Goal: Information Seeking & Learning: Learn about a topic

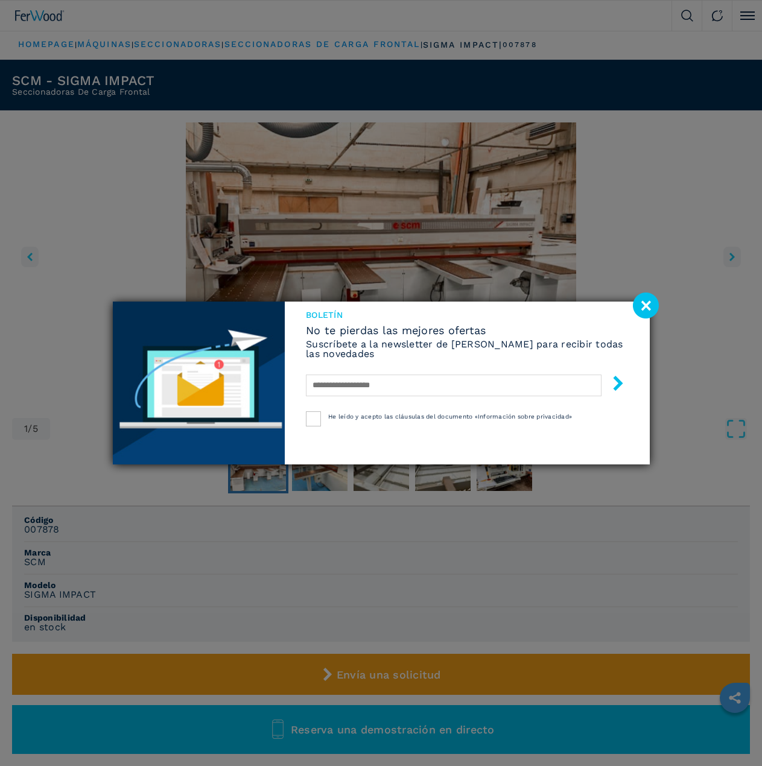
click at [648, 312] on image at bounding box center [645, 305] width 26 height 26
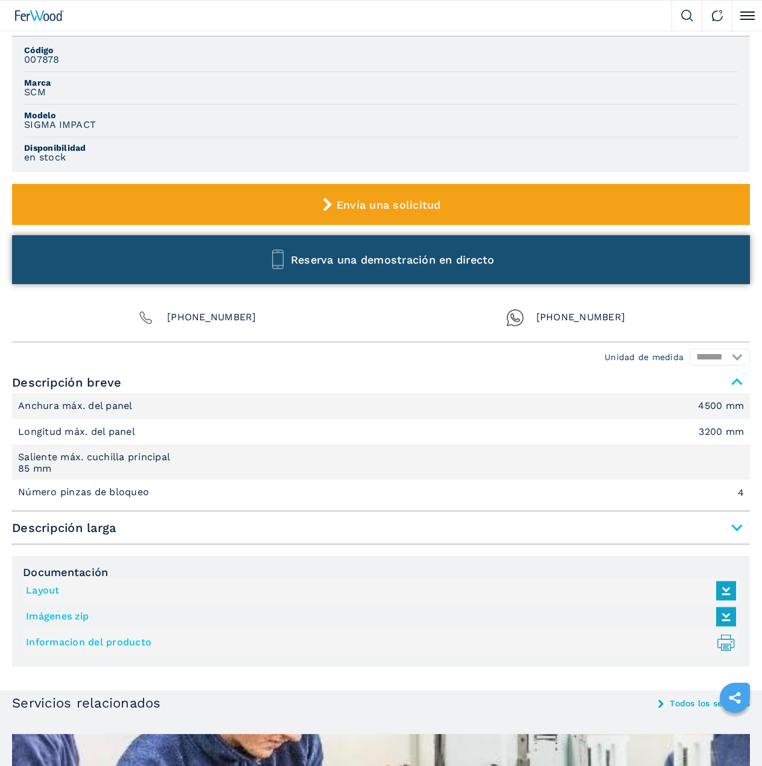
scroll to position [543, 0]
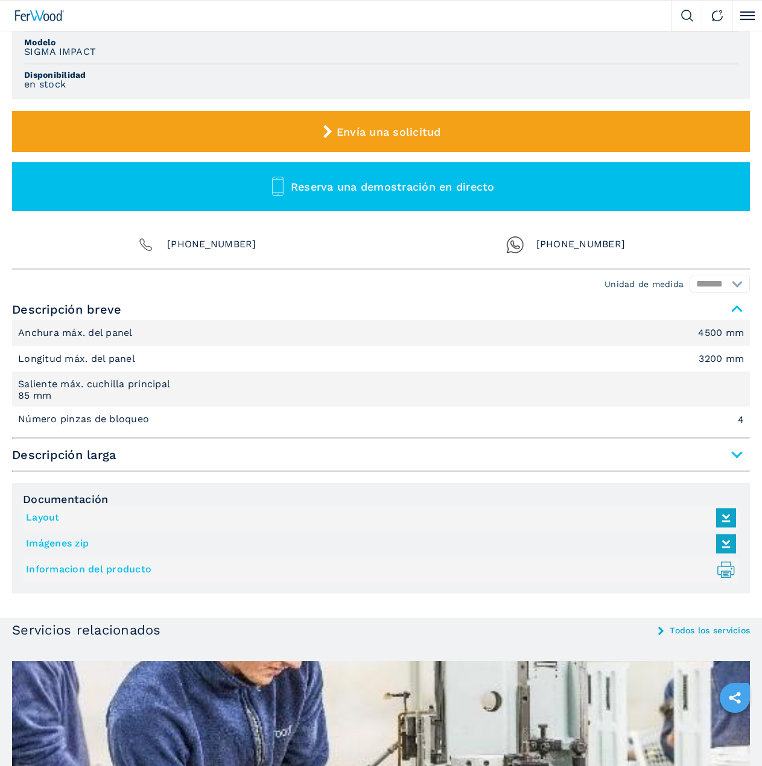
click at [735, 458] on span "Descripción larga" at bounding box center [380, 455] width 737 height 22
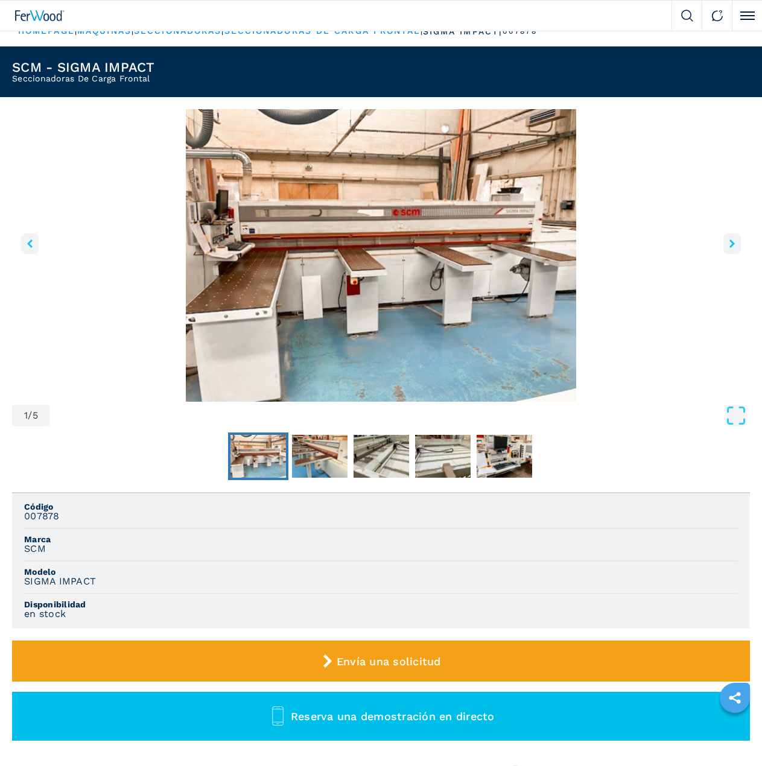
scroll to position [0, 0]
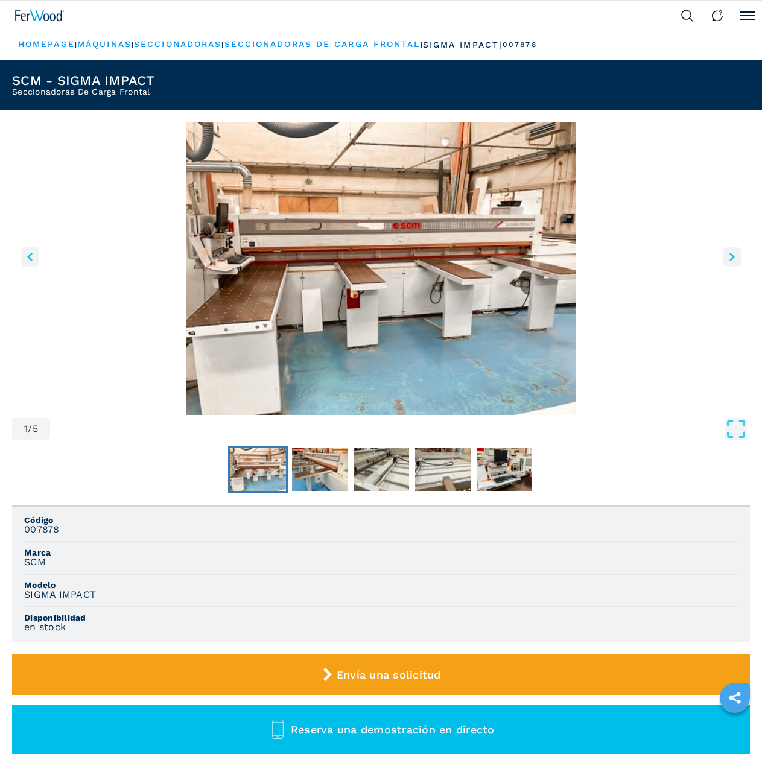
click at [731, 256] on icon "right-button" at bounding box center [731, 257] width 5 height 8
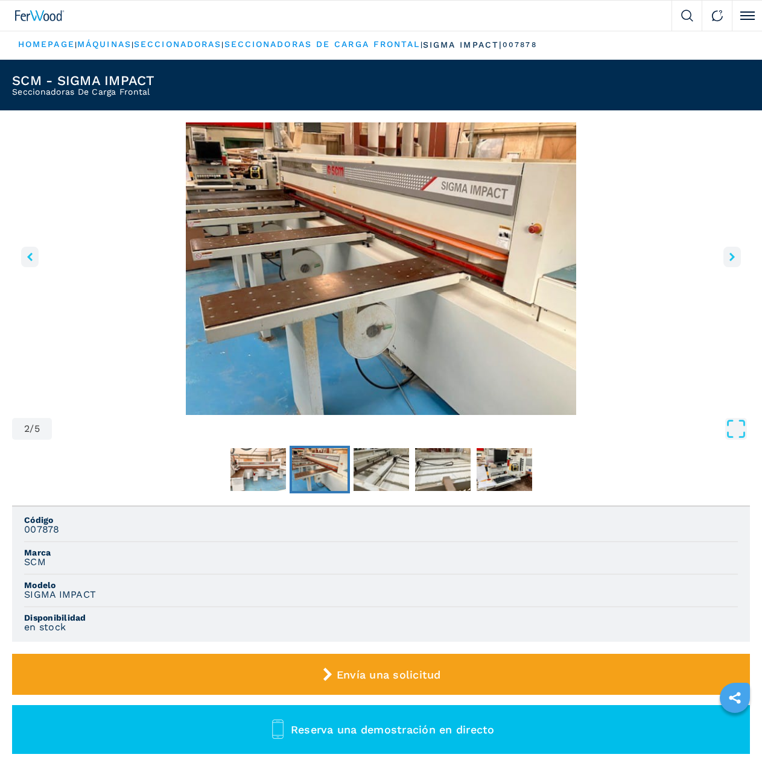
click at [34, 13] on img at bounding box center [39, 15] width 49 height 11
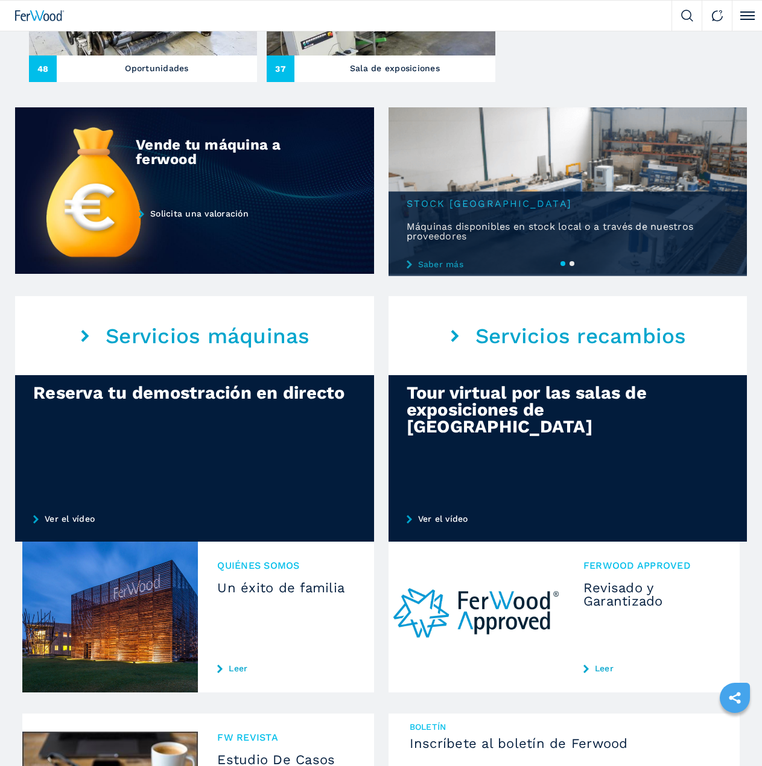
scroll to position [904, 0]
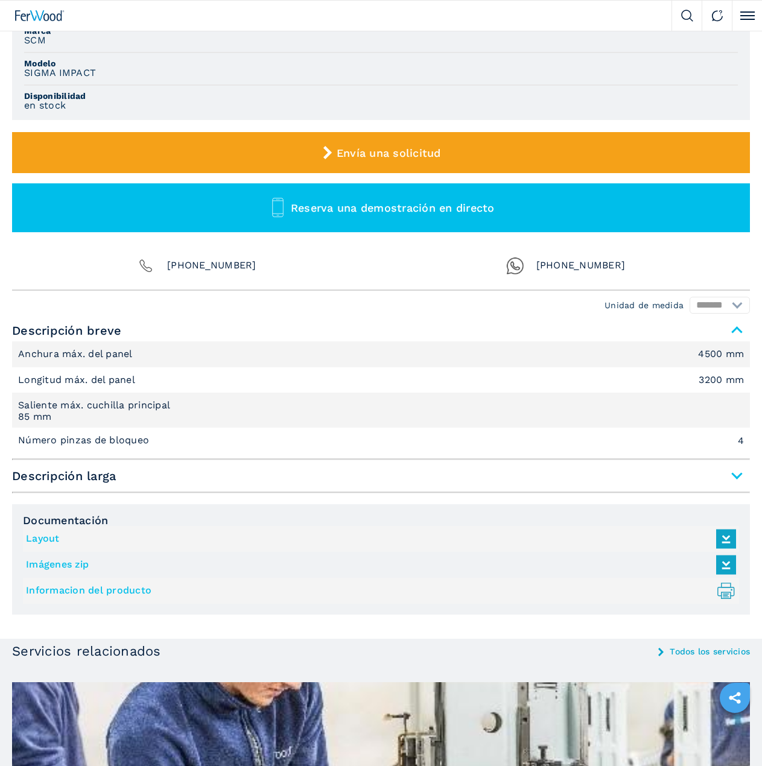
scroll to position [543, 0]
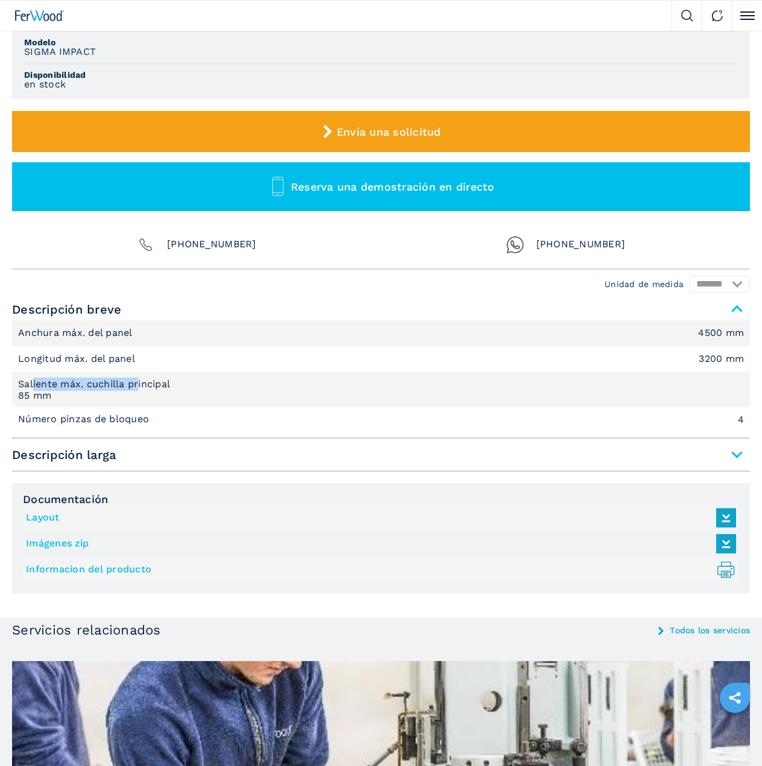
drag, startPoint x: 61, startPoint y: 386, endPoint x: 140, endPoint y: 385, distance: 79.6
click at [140, 385] on p "Saliente máx. cuchilla principal" at bounding box center [95, 383] width 155 height 13
drag, startPoint x: 20, startPoint y: 396, endPoint x: 75, endPoint y: 398, distance: 55.5
click at [75, 398] on em "85 mm" at bounding box center [380, 396] width 725 height 10
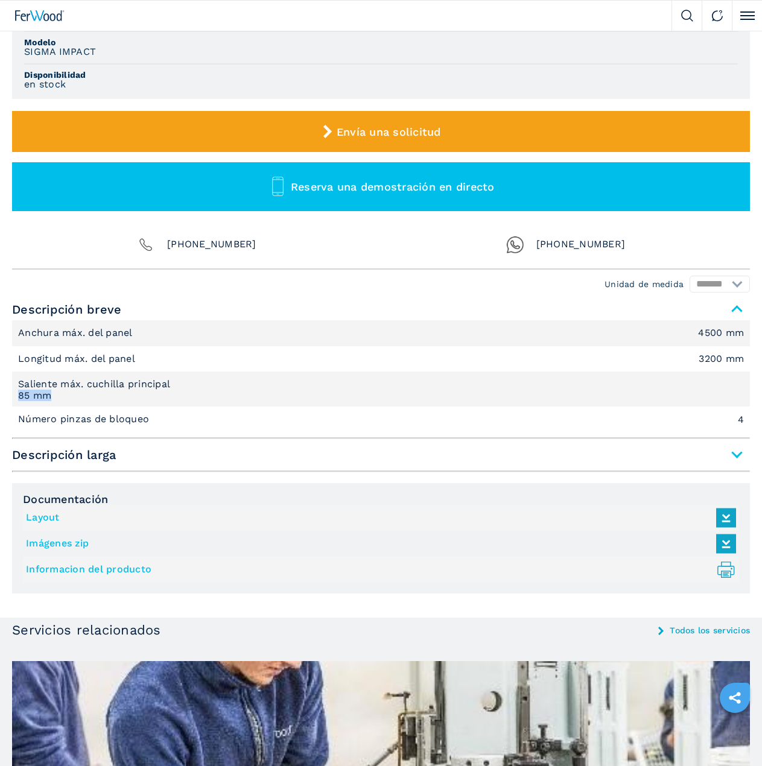
click at [75, 398] on em "85 mm" at bounding box center [380, 396] width 725 height 10
drag, startPoint x: 17, startPoint y: 386, endPoint x: 168, endPoint y: 388, distance: 151.4
click at [168, 388] on li "Saliente máx. cuchilla principal 85 mm" at bounding box center [380, 388] width 737 height 35
click at [168, 388] on p "Saliente máx. cuchilla principal" at bounding box center [95, 383] width 155 height 13
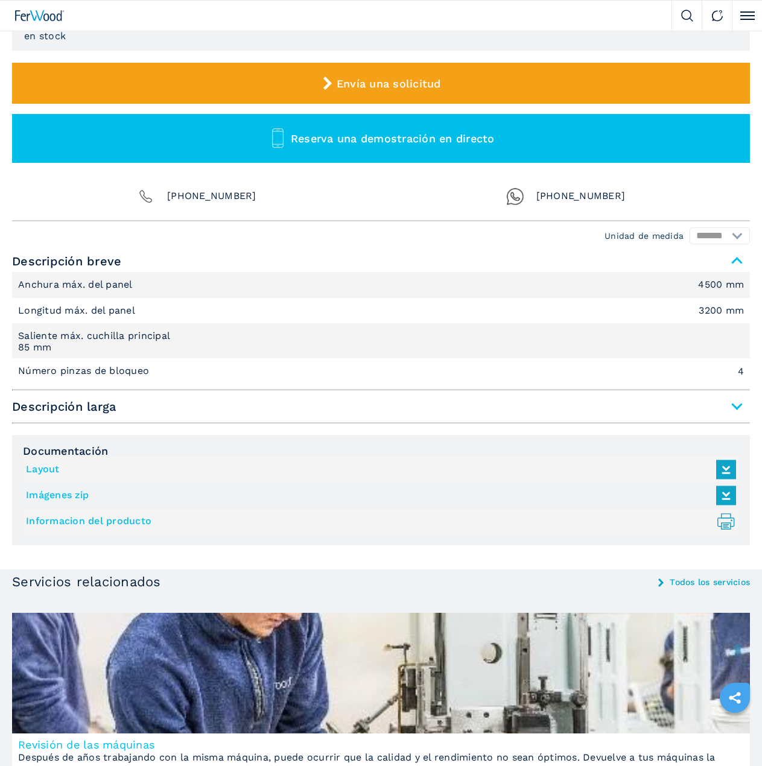
scroll to position [663, 0]
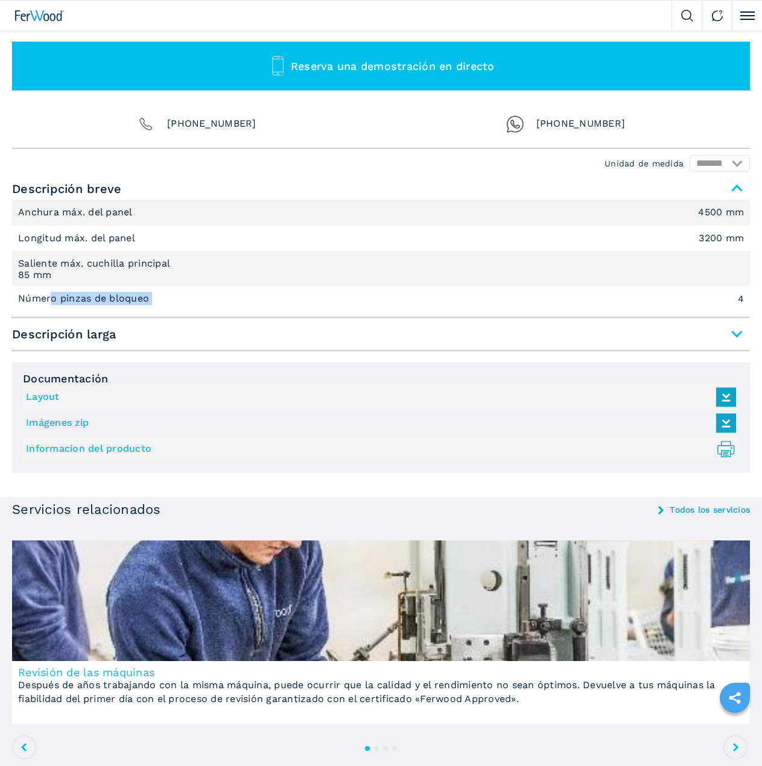
drag, startPoint x: 52, startPoint y: 297, endPoint x: 188, endPoint y: 298, distance: 135.1
click at [188, 298] on li "Número pinzas de bloqueo 4" at bounding box center [380, 298] width 737 height 25
click at [743, 338] on span "Descripción larga" at bounding box center [380, 334] width 737 height 22
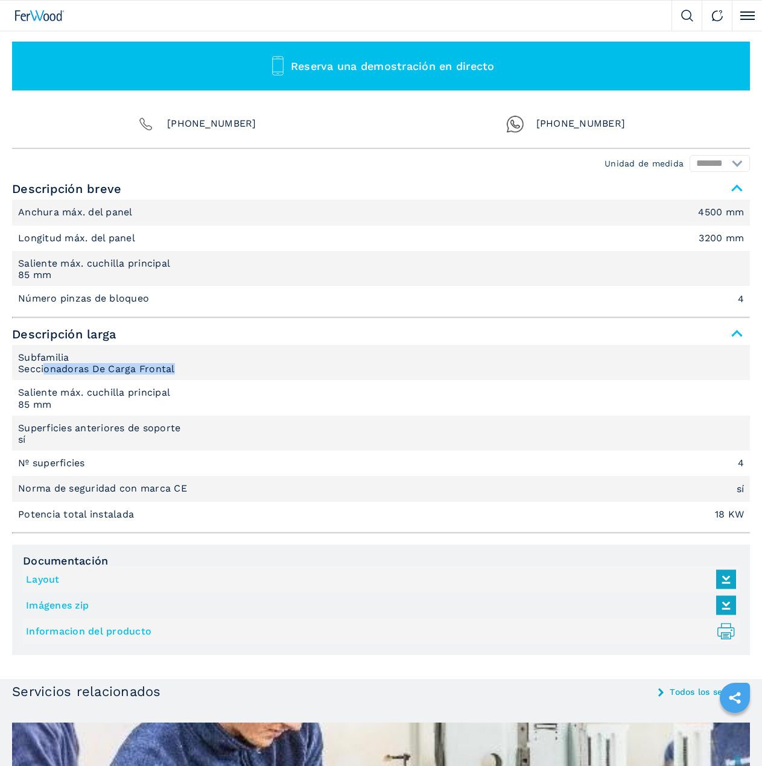
drag, startPoint x: 43, startPoint y: 369, endPoint x: 174, endPoint y: 369, distance: 131.4
click at [174, 369] on em "Seccionadoras De Carga Frontal" at bounding box center [380, 369] width 725 height 10
drag, startPoint x: 46, startPoint y: 396, endPoint x: 142, endPoint y: 395, distance: 96.5
click at [142, 395] on p "Saliente máx. cuchilla principal" at bounding box center [95, 392] width 155 height 13
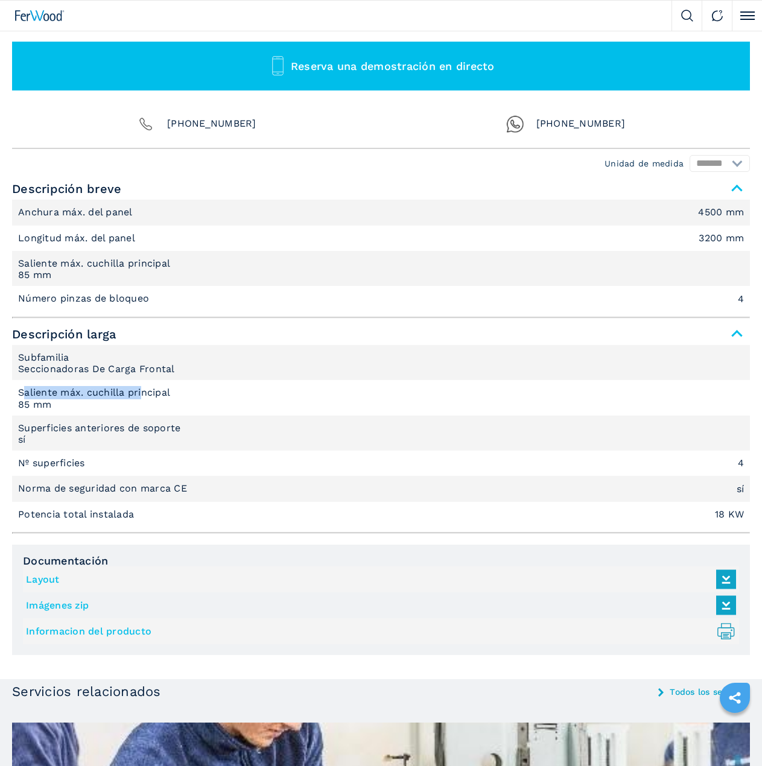
click at [142, 395] on p "Saliente máx. cuchilla principal" at bounding box center [95, 392] width 155 height 13
drag, startPoint x: 31, startPoint y: 431, endPoint x: 198, endPoint y: 429, distance: 166.4
click at [198, 429] on li "Superficies anteriores de soporte sí" at bounding box center [380, 432] width 737 height 35
drag, startPoint x: 21, startPoint y: 487, endPoint x: 203, endPoint y: 488, distance: 182.1
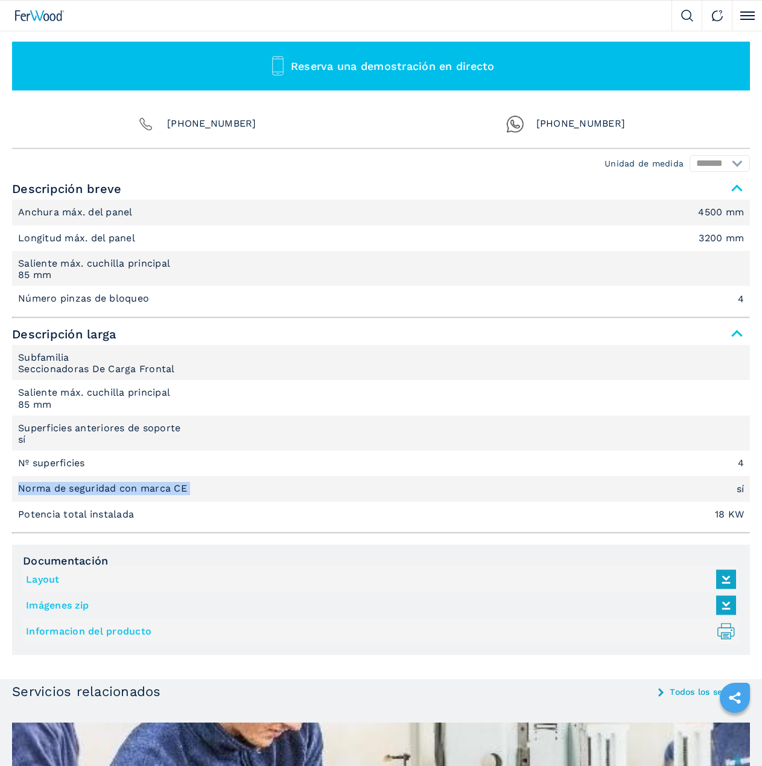
click at [203, 488] on li "Norma de seguridad con marca CE sí" at bounding box center [380, 488] width 737 height 25
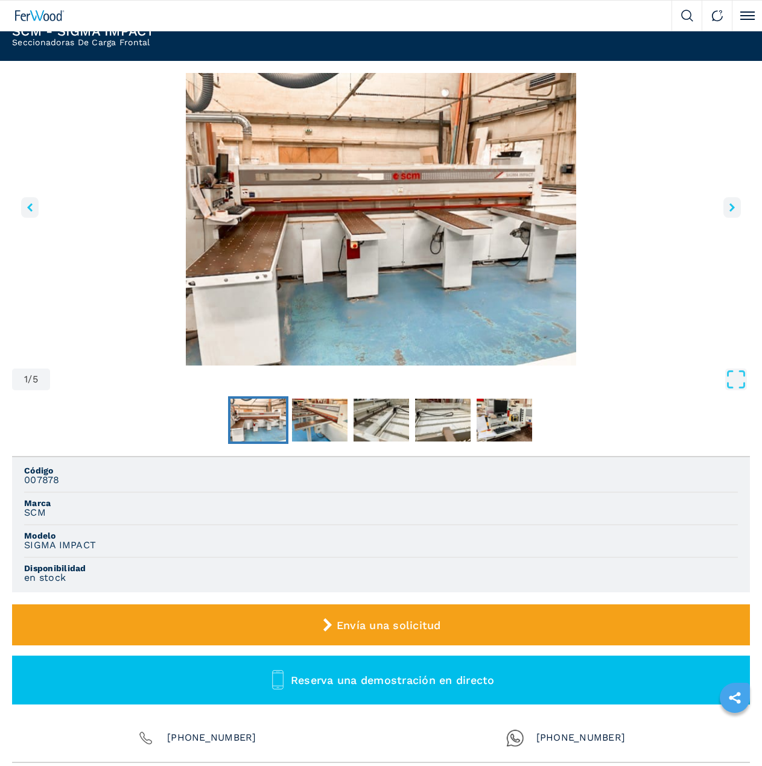
scroll to position [0, 0]
